Goal: Find specific page/section: Find specific page/section

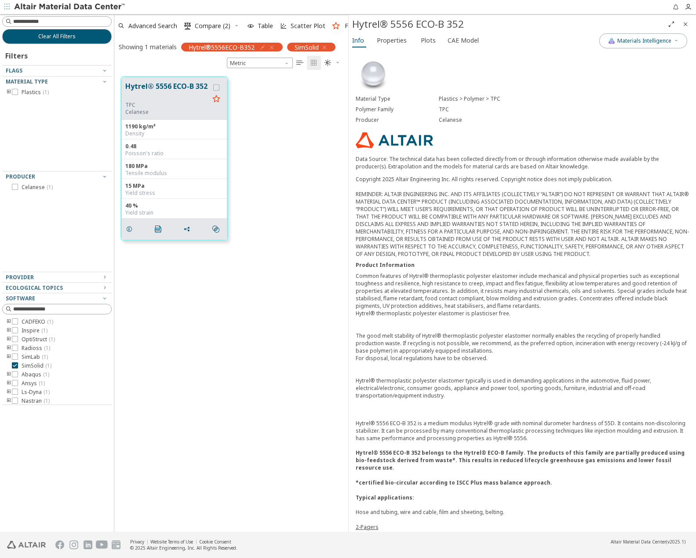
scroll to position [7, 7]
click at [72, 42] on button "Clear All Filters" at bounding box center [57, 36] width 110 height 15
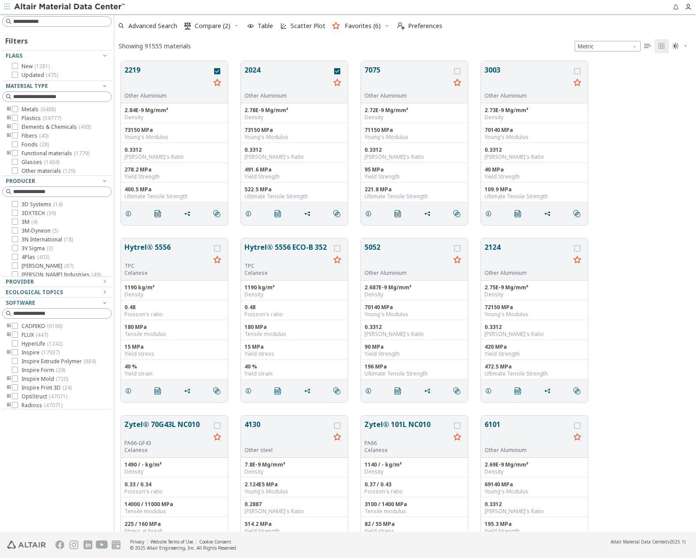
scroll to position [471, 575]
click at [62, 23] on input at bounding box center [62, 21] width 98 height 9
type input "*****"
click at [17, 108] on icon at bounding box center [15, 109] width 6 height 6
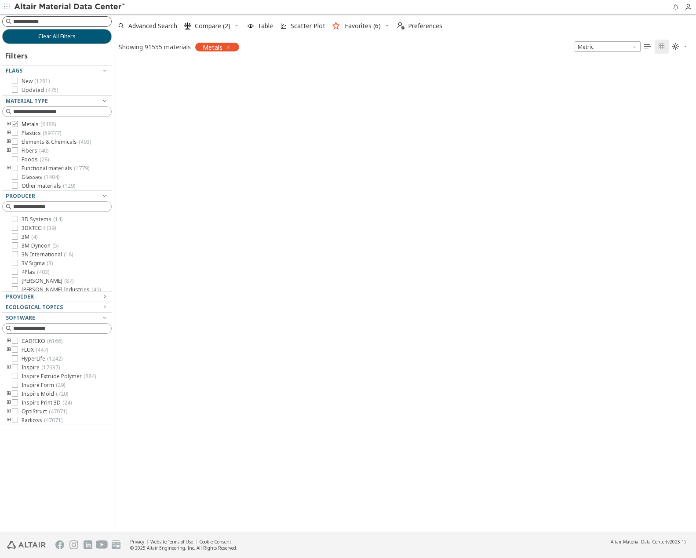
scroll to position [469, 575]
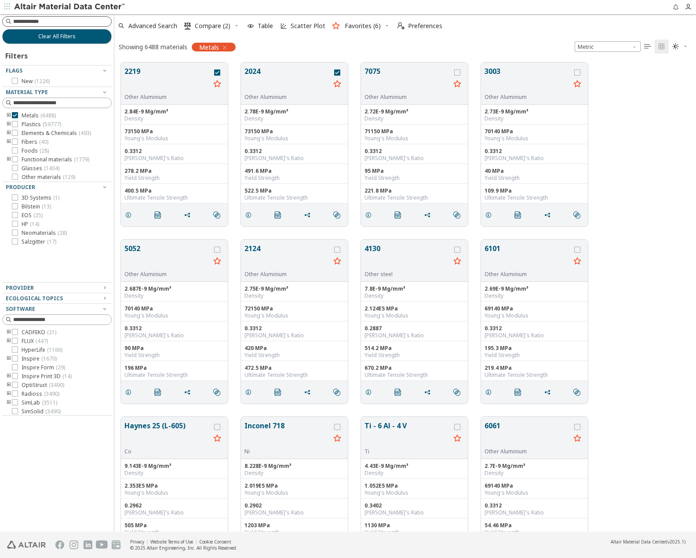
click at [79, 22] on input at bounding box center [62, 21] width 98 height 9
type input "*******"
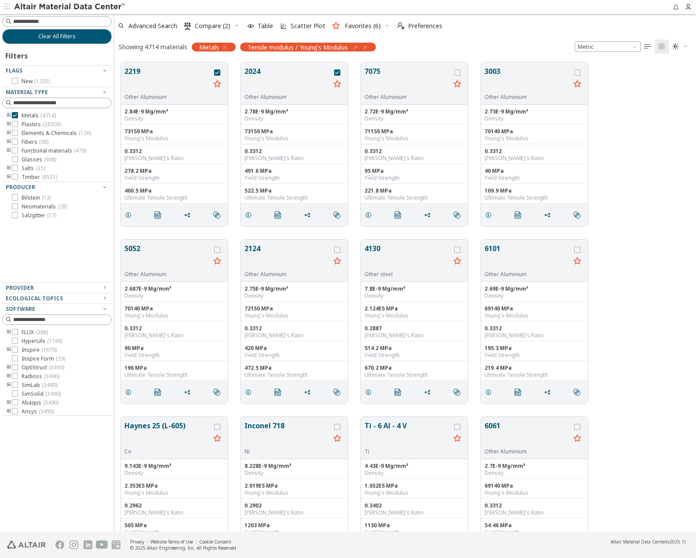
click at [225, 46] on icon "button" at bounding box center [224, 47] width 7 height 7
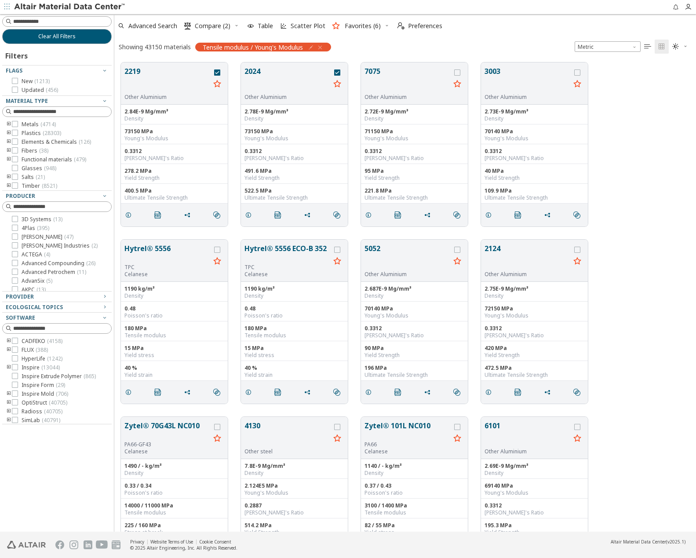
click at [322, 46] on icon "button" at bounding box center [320, 47] width 7 height 7
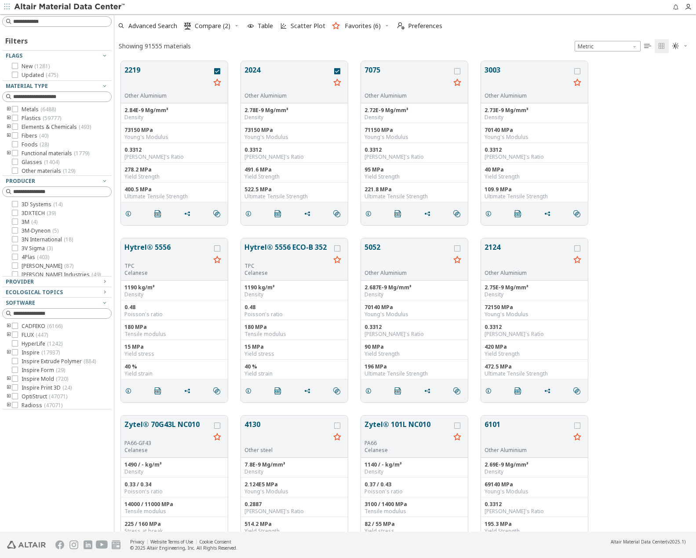
scroll to position [471, 575]
